Goal: Information Seeking & Learning: Learn about a topic

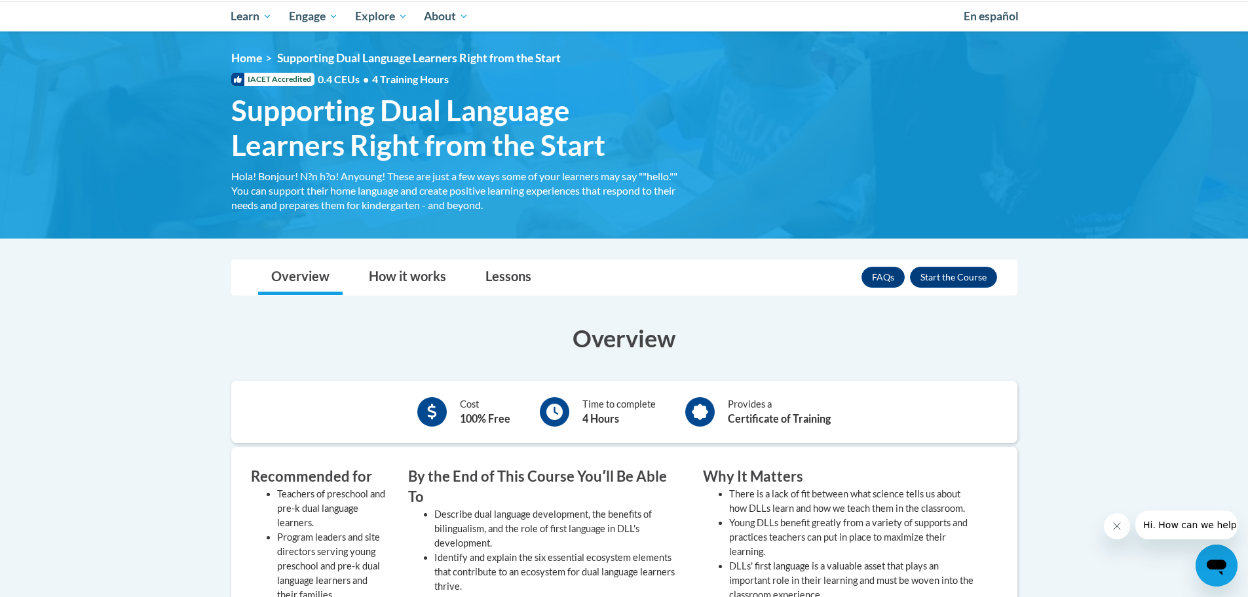
scroll to position [262, 0]
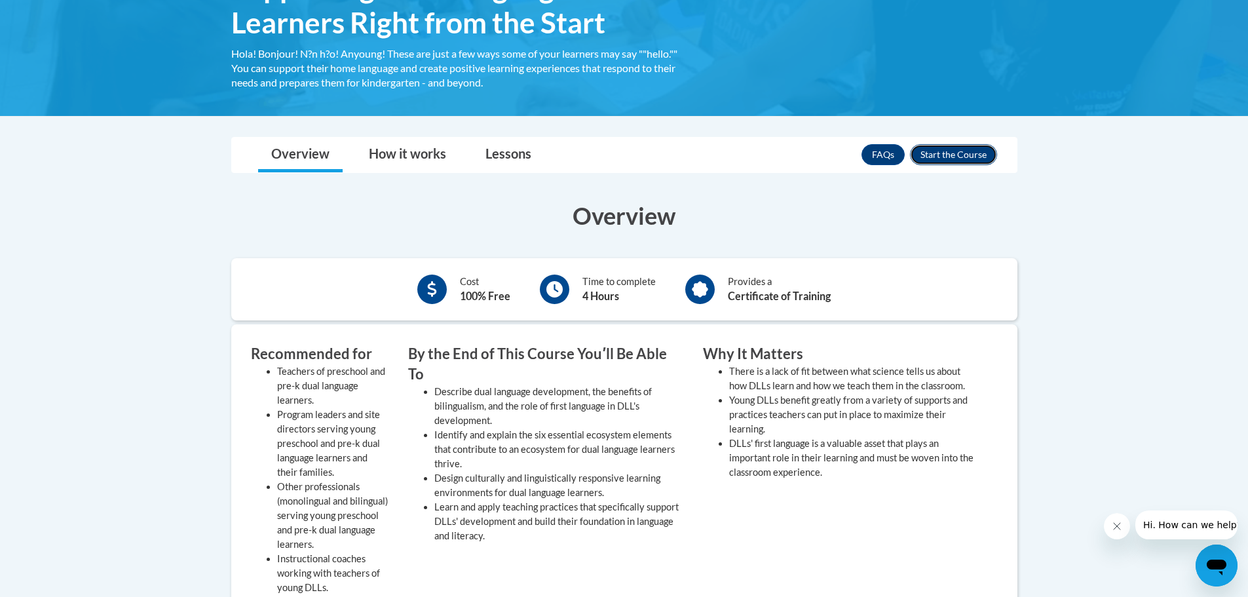
click at [952, 154] on button "Enroll" at bounding box center [953, 154] width 87 height 21
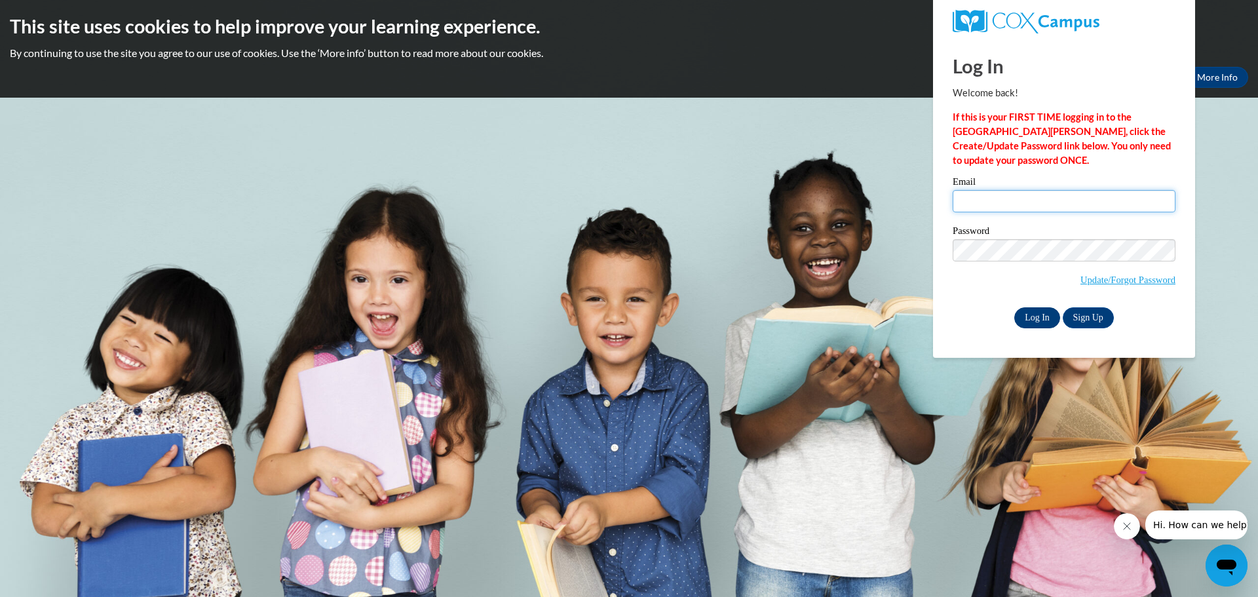
type input "senn246@gmail.com"
click at [1042, 319] on input "Log In" at bounding box center [1037, 317] width 46 height 21
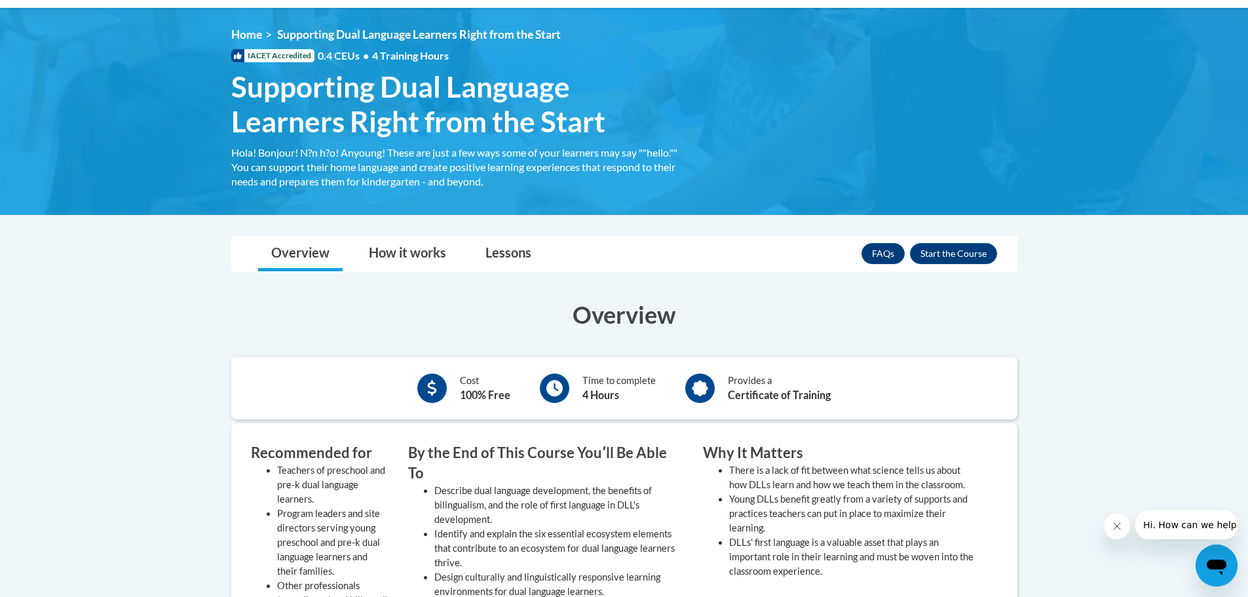
scroll to position [197, 0]
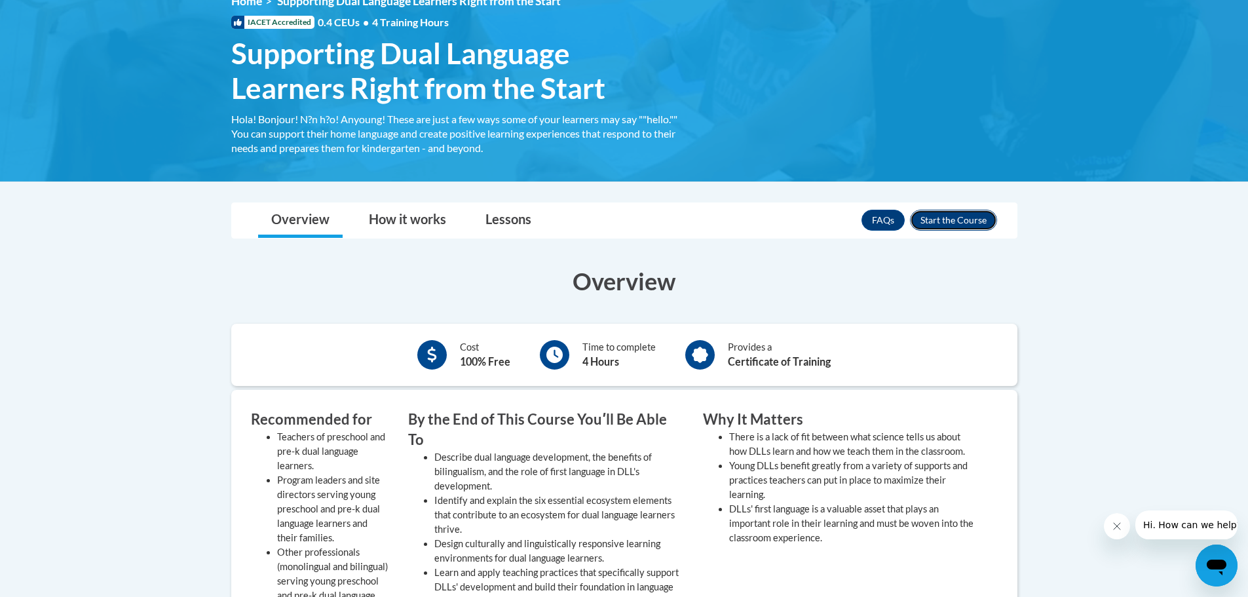
click at [951, 221] on button "Enroll" at bounding box center [953, 220] width 87 height 21
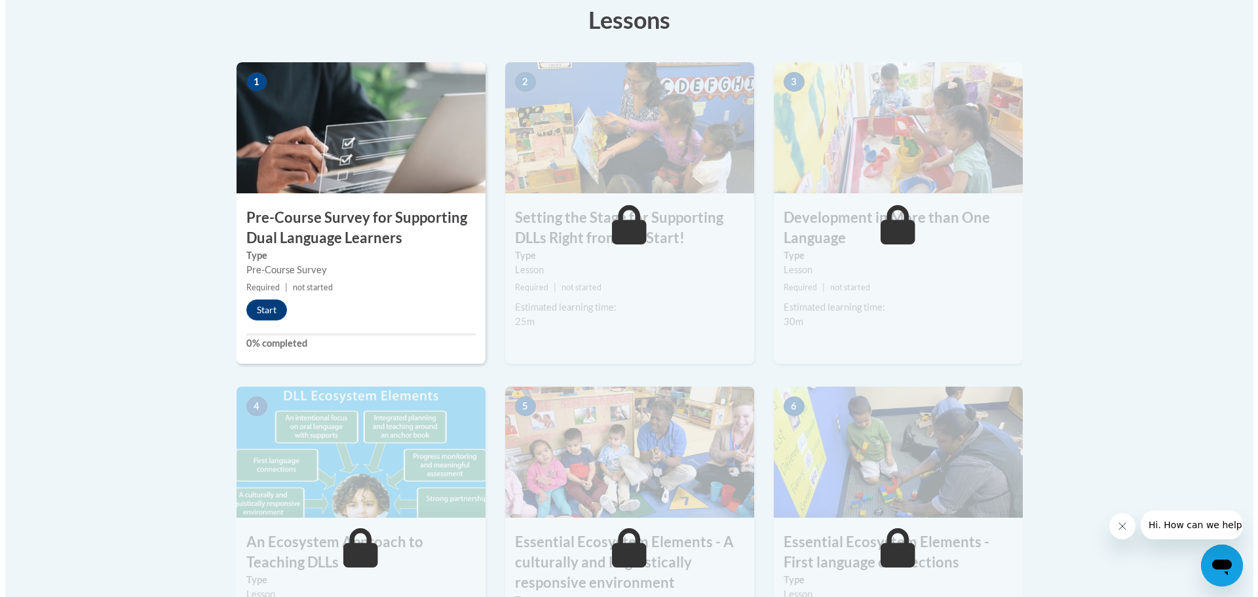
scroll to position [444, 0]
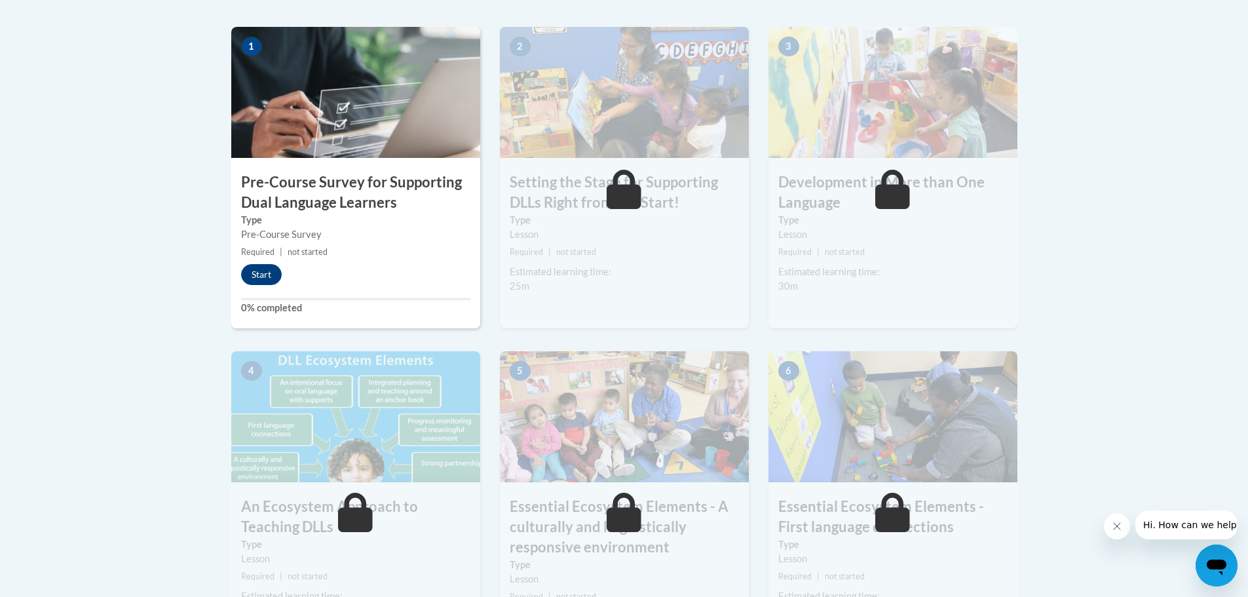
click at [384, 130] on img at bounding box center [355, 92] width 249 height 131
click at [271, 276] on button "Start" at bounding box center [261, 274] width 41 height 21
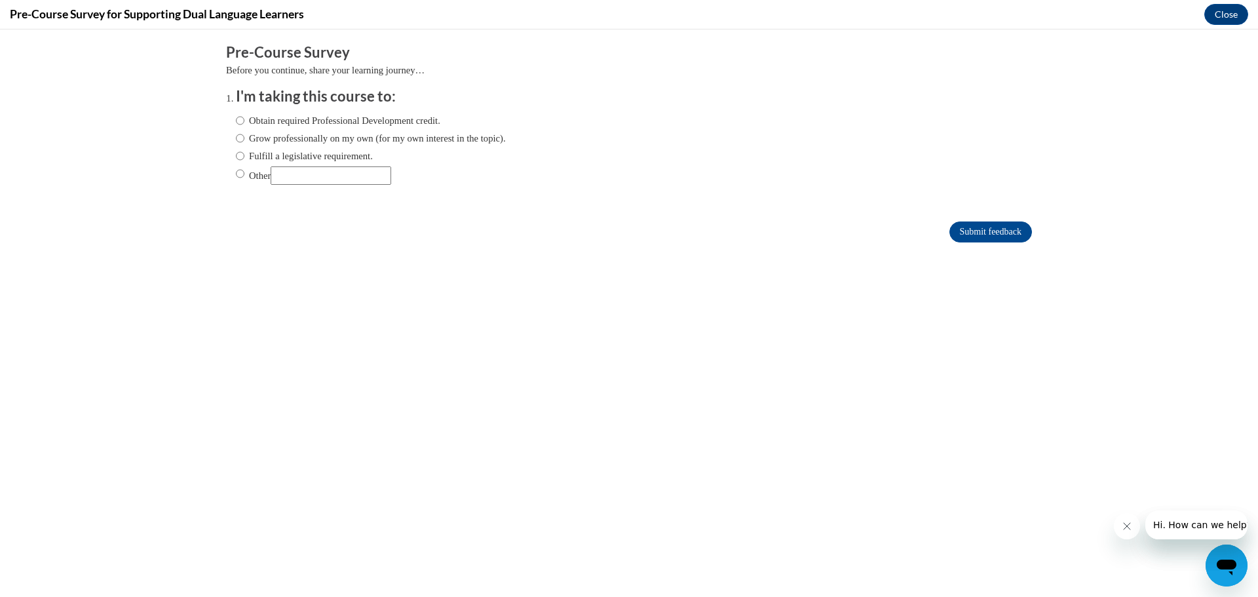
scroll to position [0, 0]
click at [245, 136] on label "Grow professionally on my own (for my own interest in the topic)." at bounding box center [371, 138] width 270 height 14
click at [244, 136] on input "Grow professionally on my own (for my own interest in the topic)." at bounding box center [240, 138] width 9 height 14
radio input "true"
click at [965, 231] on input "Submit feedback" at bounding box center [990, 231] width 83 height 21
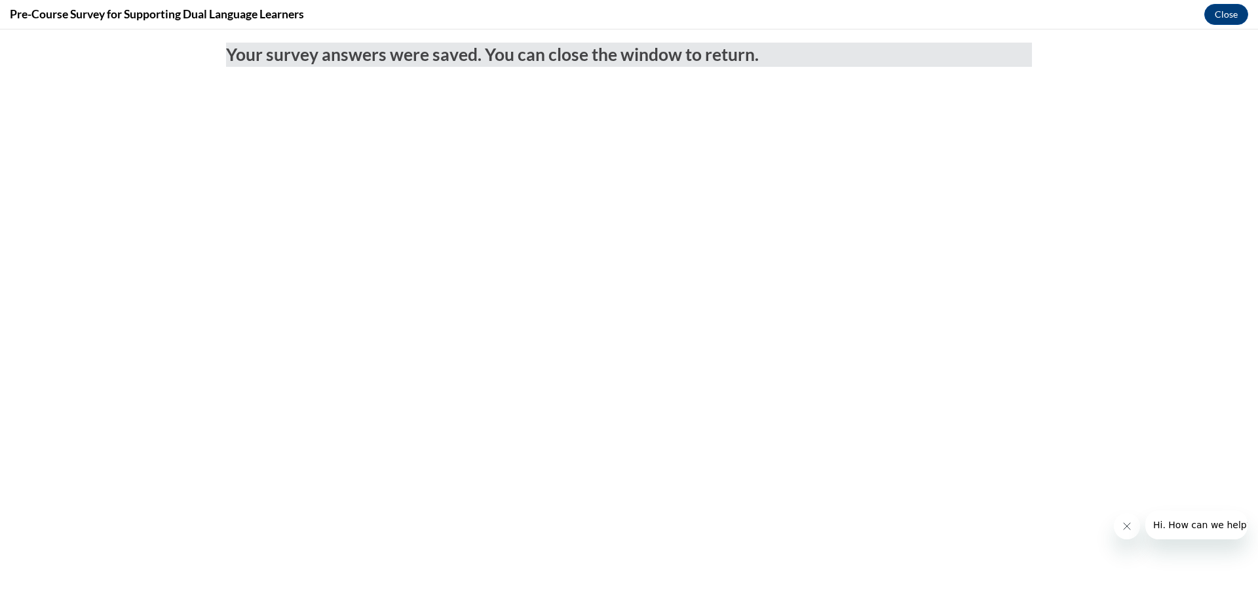
click at [1119, 522] on button "Close message from company" at bounding box center [1126, 526] width 26 height 26
click at [0, 0] on icon "Close message from company" at bounding box center [0, 0] width 0 height 0
click at [1221, 20] on button "Close" at bounding box center [1226, 14] width 44 height 21
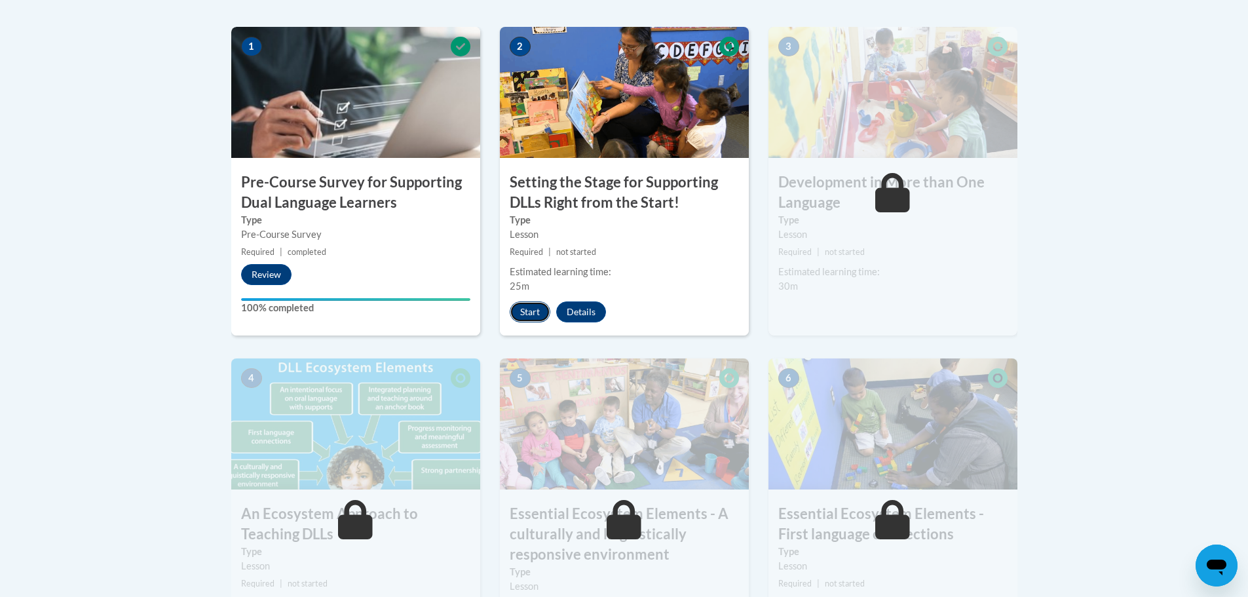
click at [539, 313] on button "Start" at bounding box center [530, 311] width 41 height 21
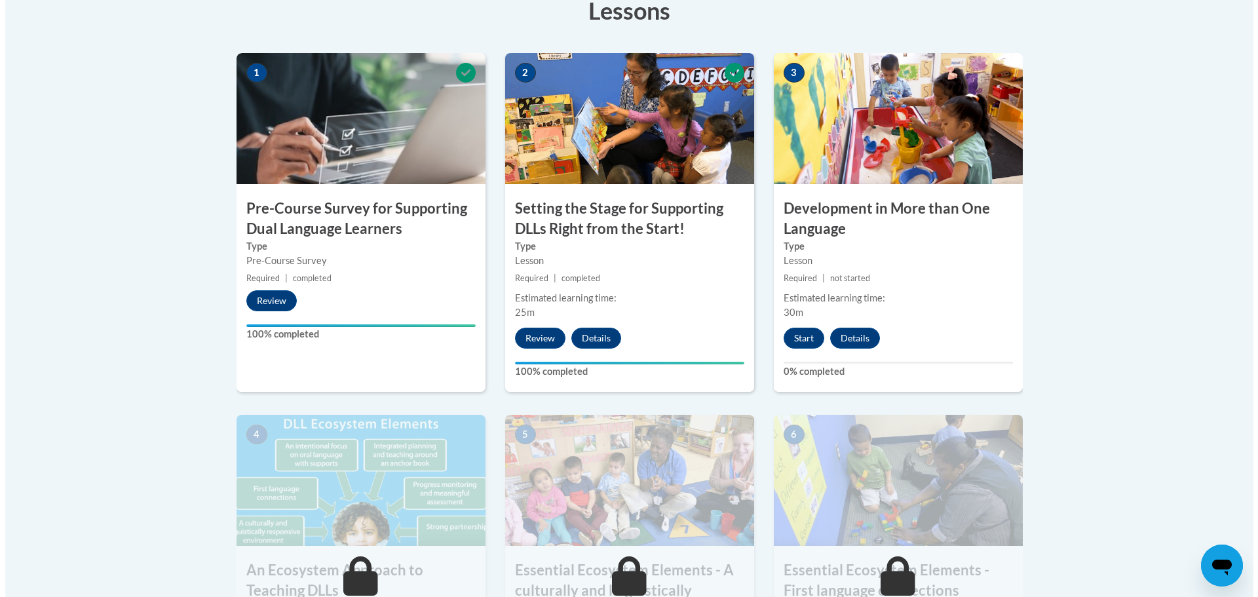
scroll to position [436, 0]
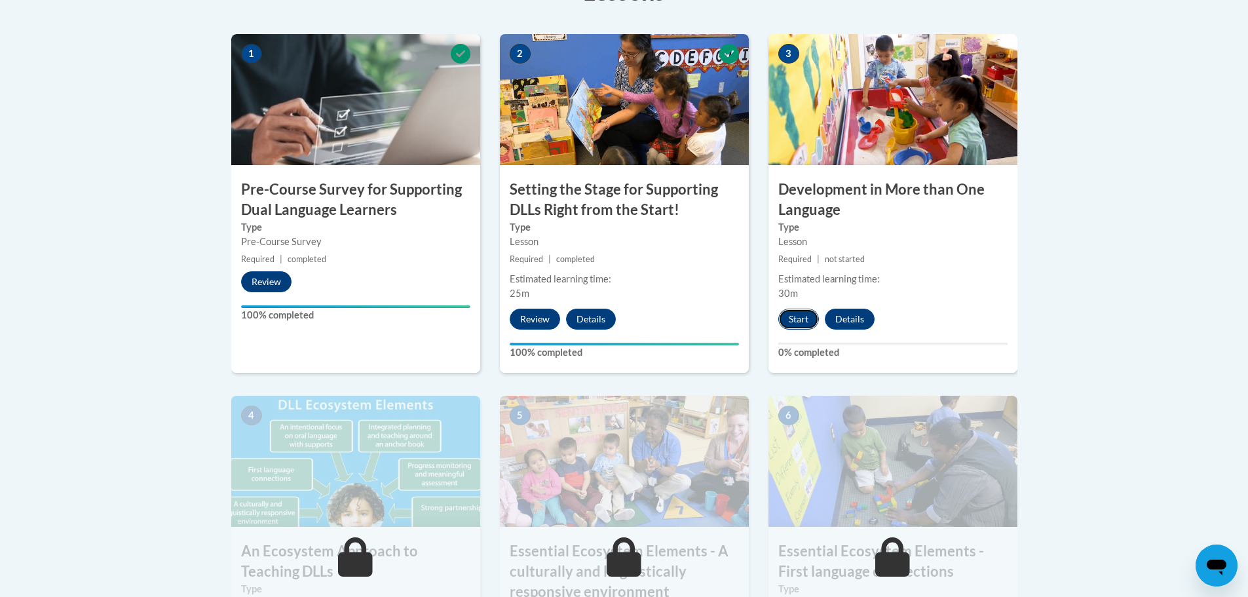
click at [808, 320] on button "Start" at bounding box center [798, 319] width 41 height 21
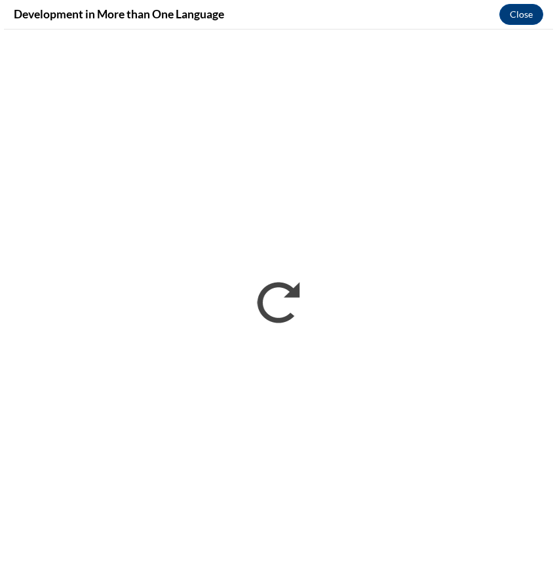
scroll to position [451, 0]
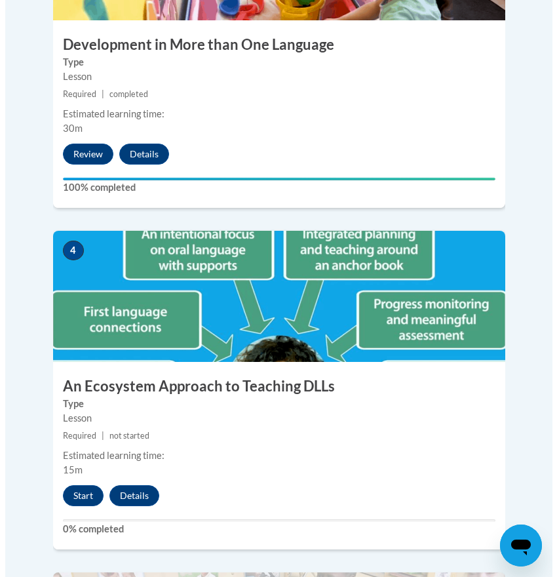
scroll to position [1354, 0]
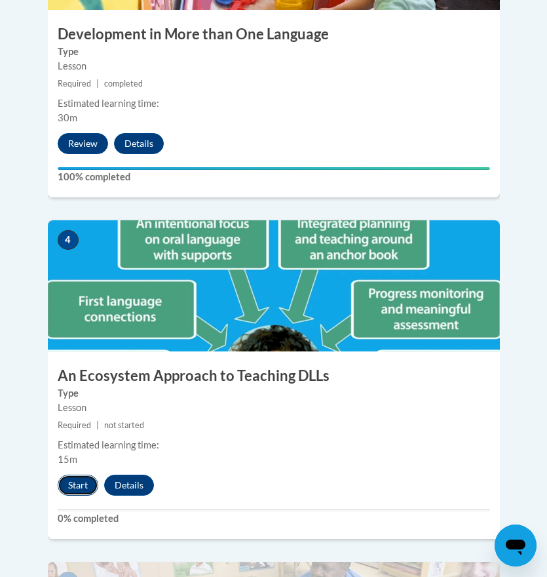
click at [71, 474] on button "Start" at bounding box center [78, 484] width 41 height 21
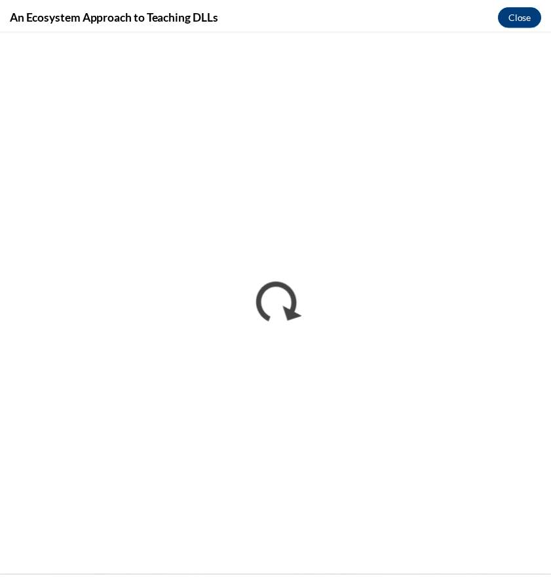
scroll to position [0, 0]
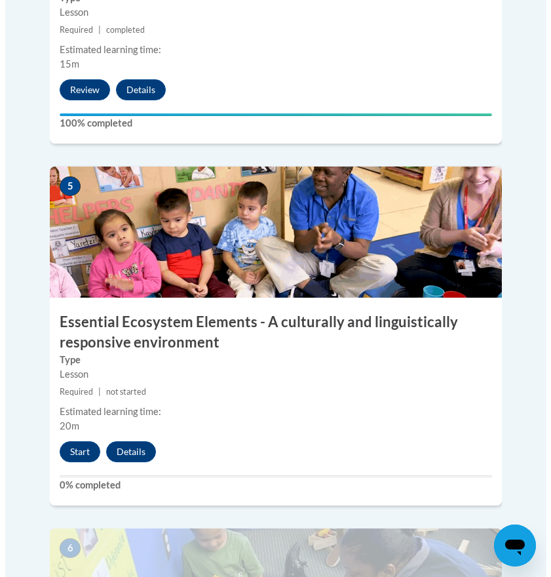
scroll to position [1766, 0]
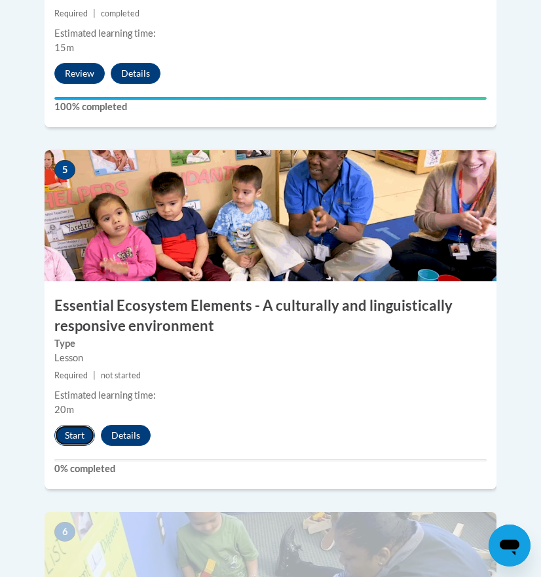
click at [89, 425] on button "Start" at bounding box center [74, 435] width 41 height 21
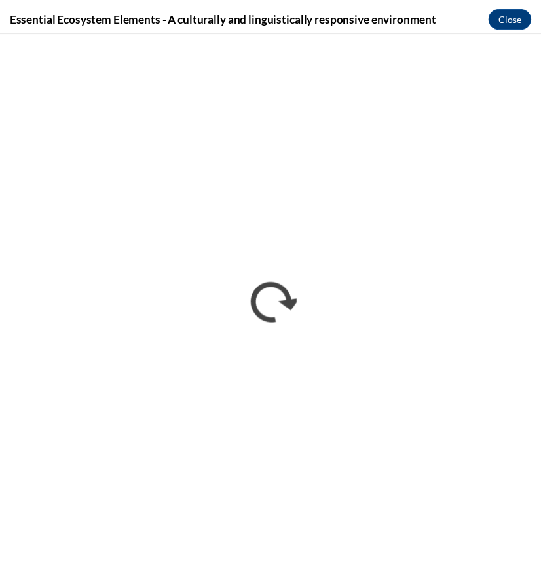
scroll to position [0, 0]
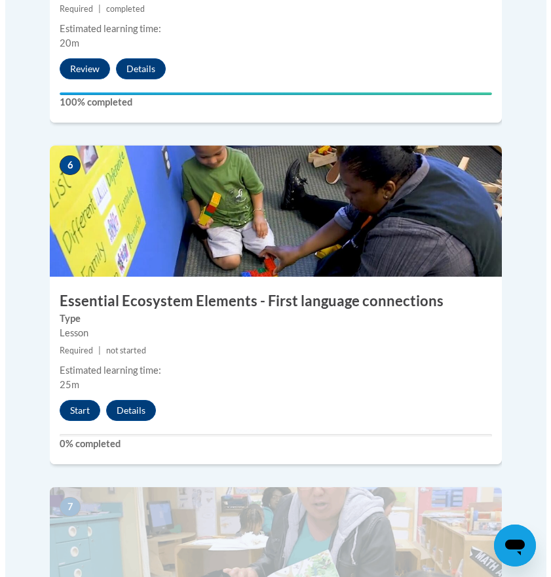
scroll to position [2154, 0]
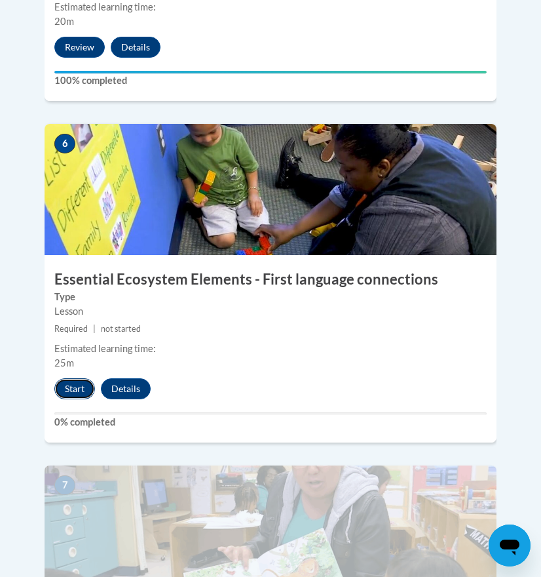
click at [83, 378] on button "Start" at bounding box center [74, 388] width 41 height 21
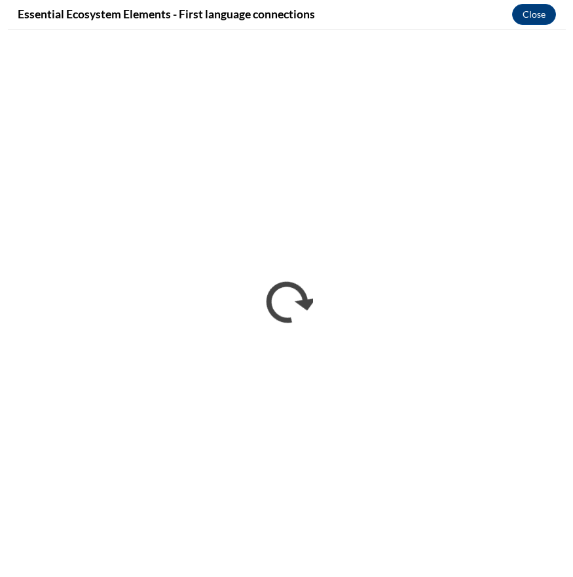
scroll to position [2139, 0]
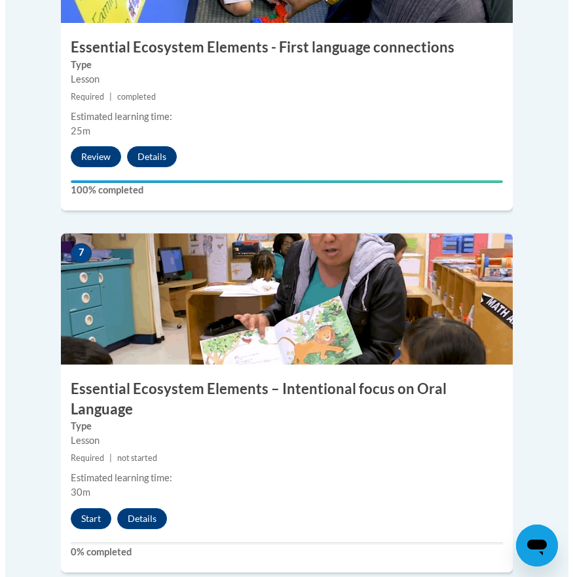
scroll to position [2312, 0]
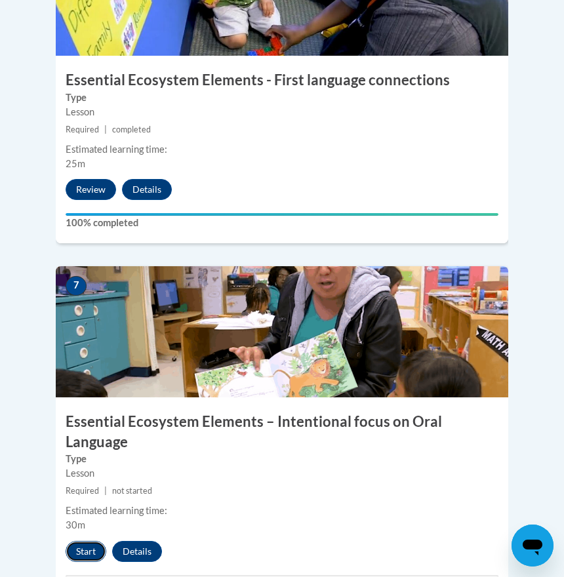
click at [77, 541] on button "Start" at bounding box center [86, 551] width 41 height 21
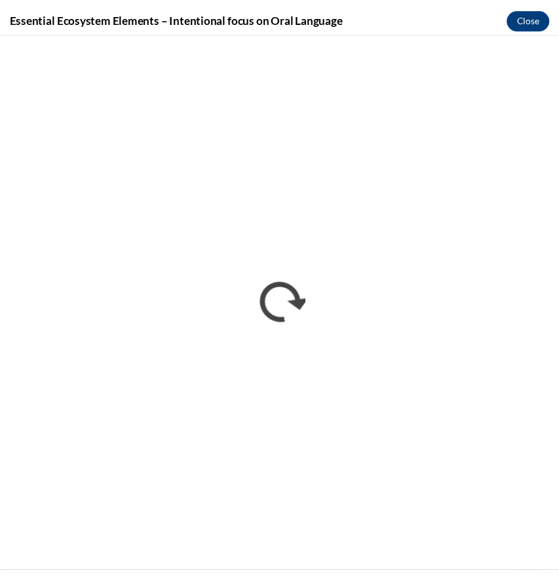
scroll to position [0, 0]
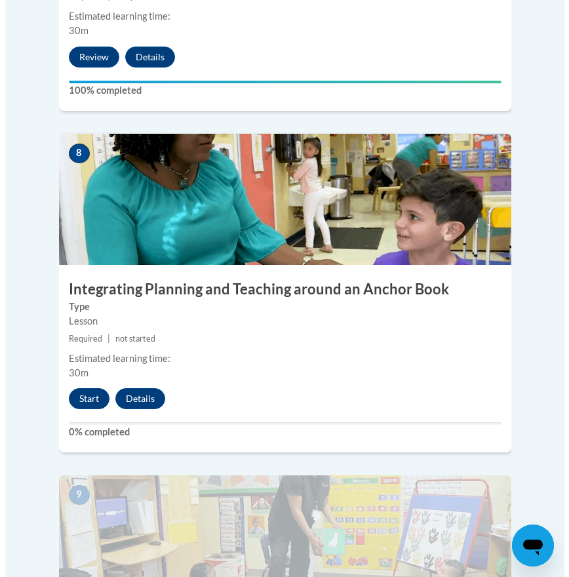
scroll to position [2734, 0]
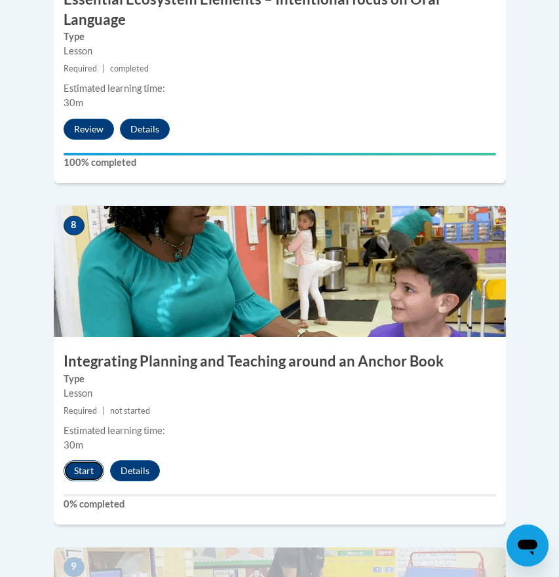
click at [89, 460] on button "Start" at bounding box center [84, 470] width 41 height 21
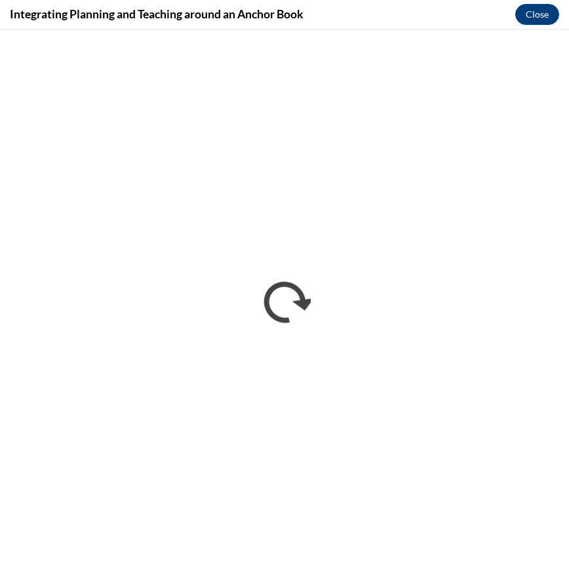
scroll to position [0, 0]
